Goal: Find specific page/section: Find specific page/section

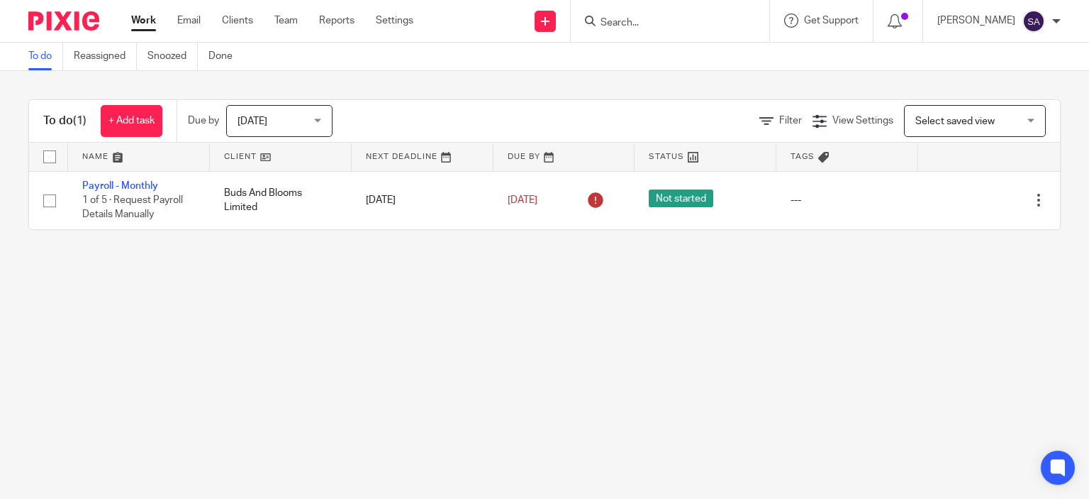
click at [639, 13] on form at bounding box center [674, 21] width 151 height 18
click at [642, 16] on form at bounding box center [674, 21] width 151 height 18
click at [641, 21] on input "Search" at bounding box center [663, 23] width 128 height 13
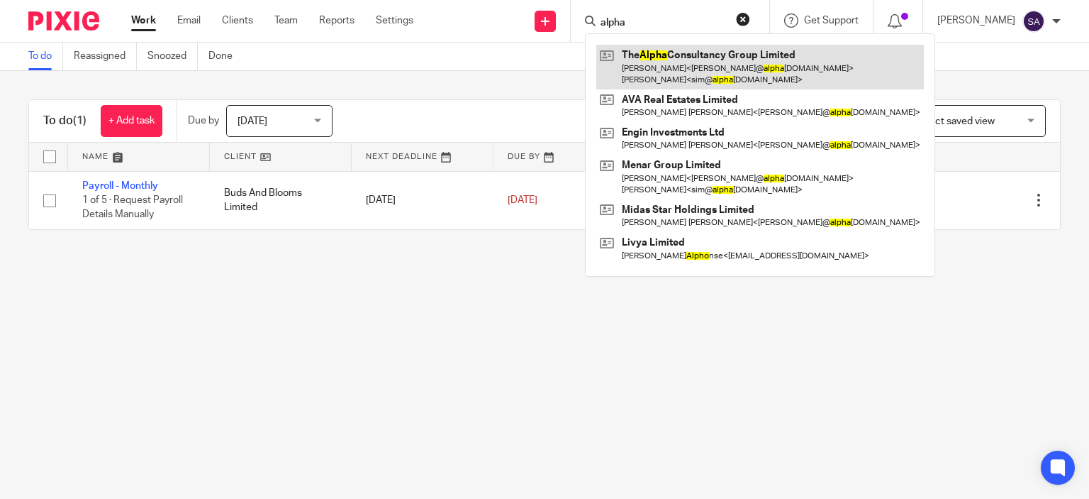
type input "alpha"
click at [677, 62] on link at bounding box center [760, 67] width 328 height 44
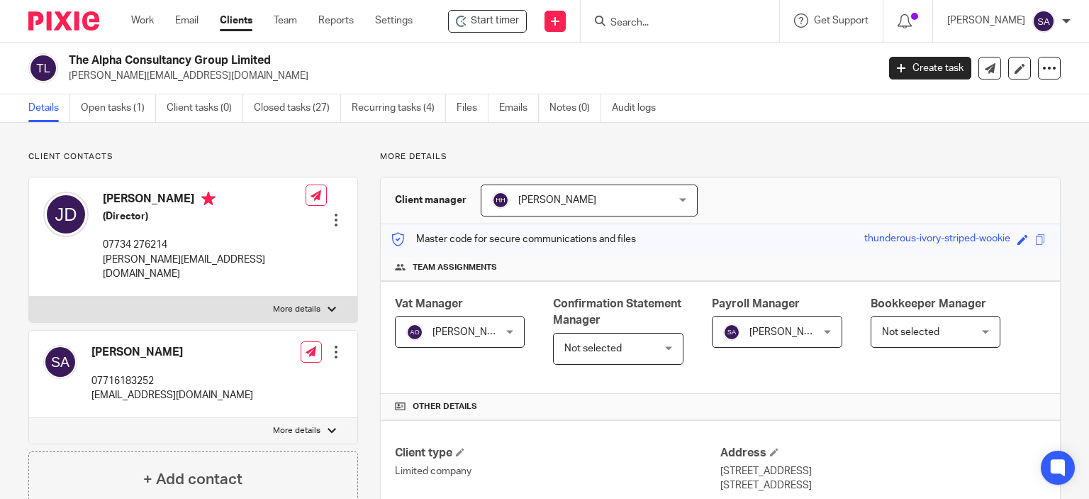
scroll to position [284, 0]
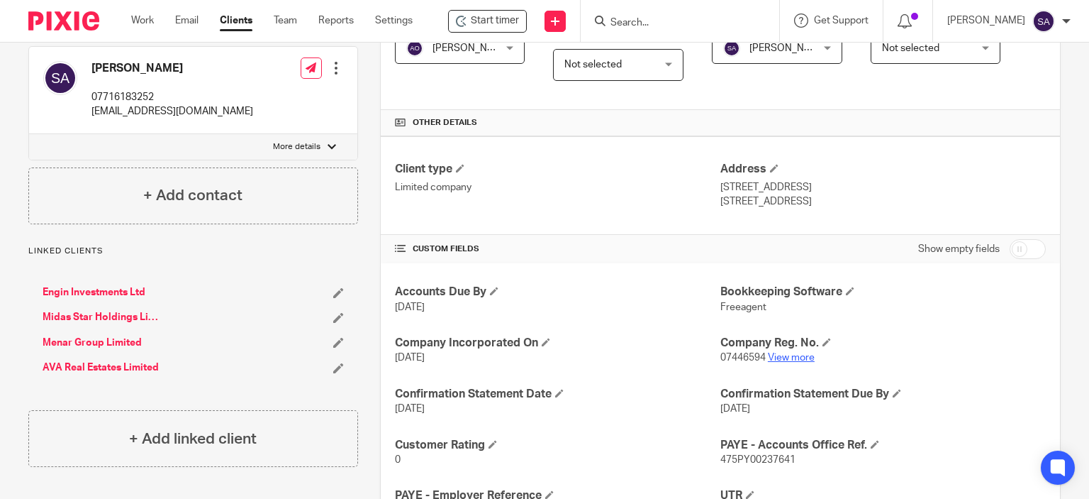
click at [785, 353] on link "View more" at bounding box center [791, 357] width 47 height 10
